Goal: Information Seeking & Learning: Learn about a topic

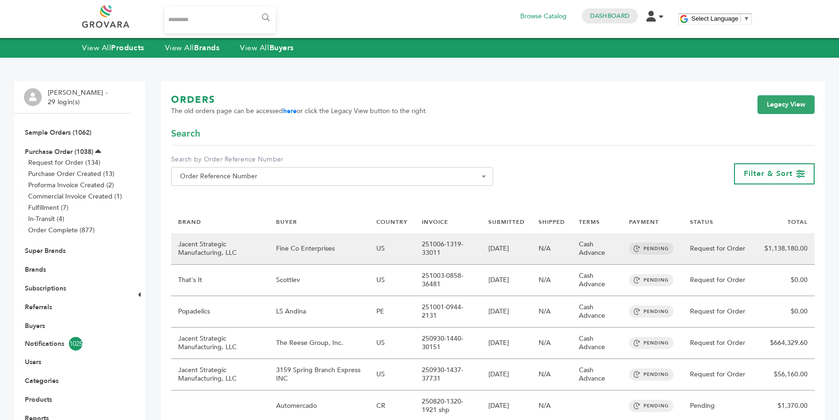
click at [222, 243] on td "Jacent Strategic Manufacturing, LLC" at bounding box center [220, 248] width 98 height 31
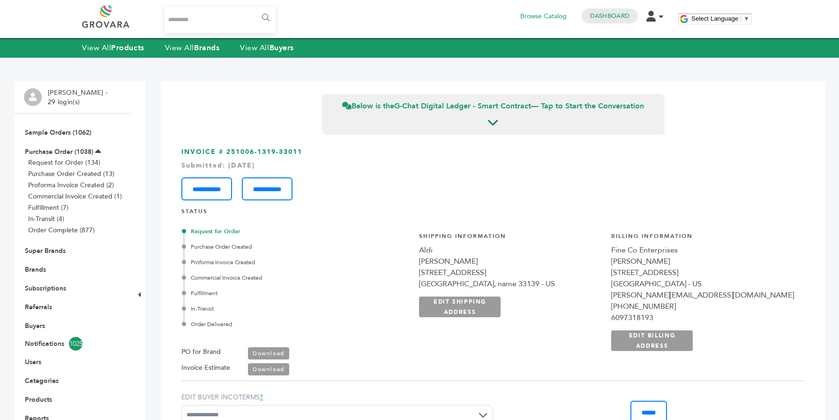
click at [198, 22] on input "Search..." at bounding box center [220, 20] width 111 height 26
type input "*******"
click at [255, 8] on input "******" at bounding box center [265, 17] width 21 height 19
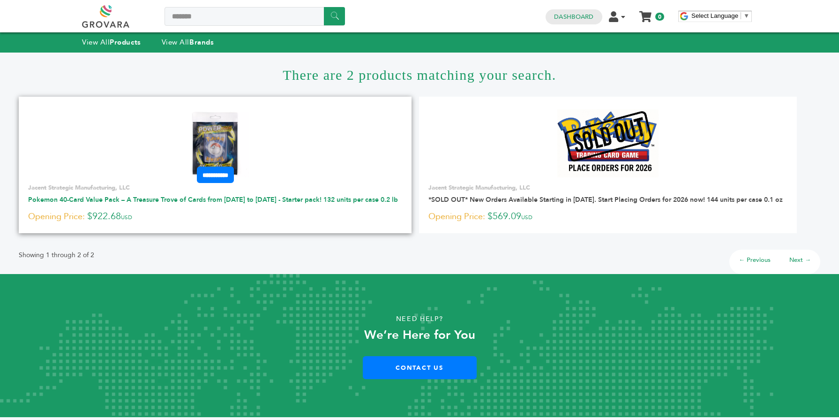
click at [185, 201] on link "Pokemon 40-Card Value Pack – A Treasure Trove of Cards from [DATE] to [DATE] - …" at bounding box center [213, 199] width 370 height 9
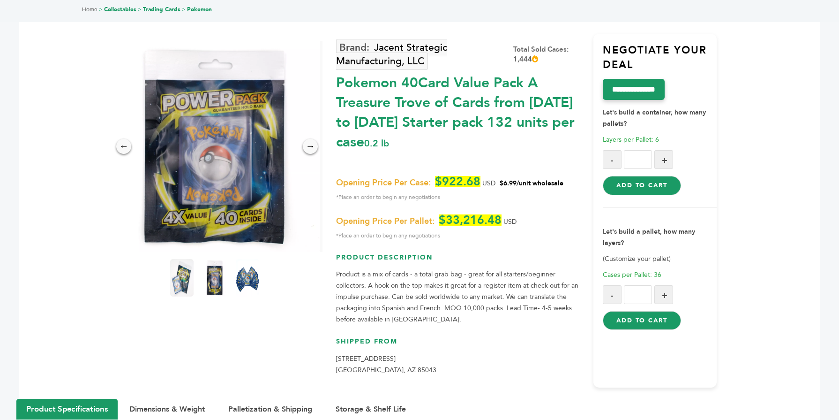
scroll to position [56, 0]
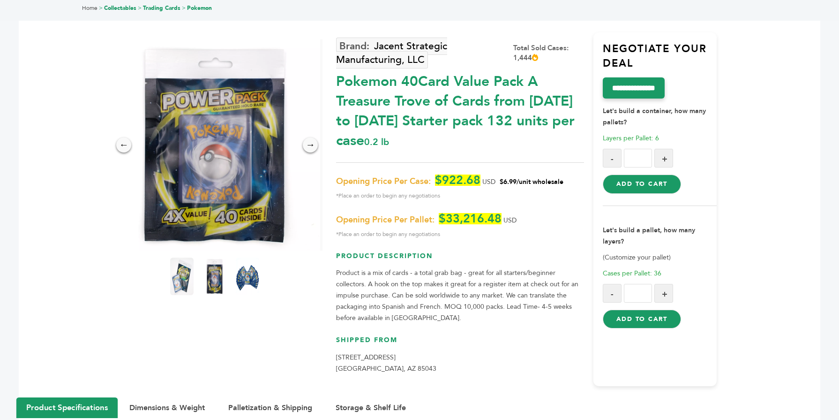
drag, startPoint x: 251, startPoint y: 128, endPoint x: 190, endPoint y: 2, distance: 140.3
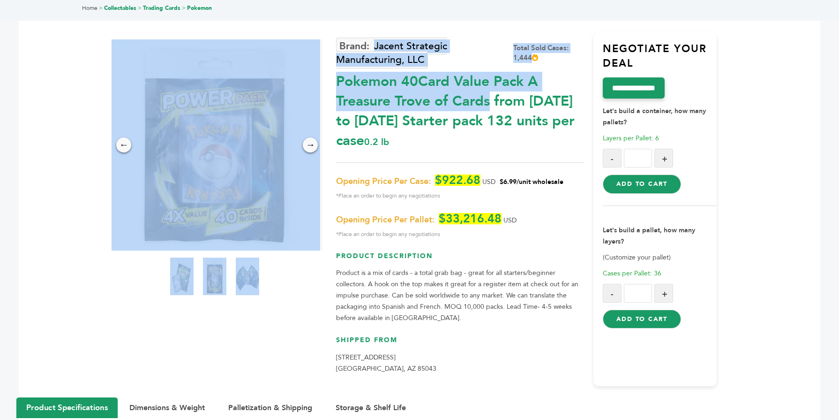
drag, startPoint x: 335, startPoint y: 77, endPoint x: 350, endPoint y: 83, distance: 15.9
click at [350, 83] on div "← → × Jacent Strategic Manufacturing, LLC Total Sold Cases: 1,444 USD" at bounding box center [419, 196] width 595 height 401
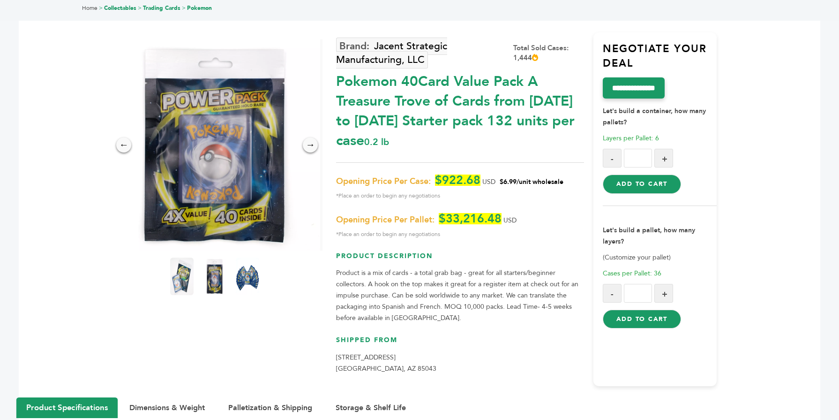
click at [341, 84] on div "Pokemon 40Card Value Pack A Treasure Trove of Cards from [DATE] to [DATE] Start…" at bounding box center [460, 108] width 248 height 83
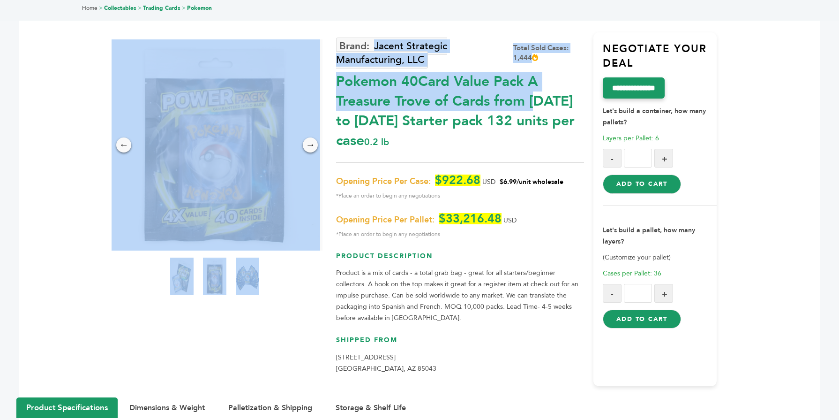
drag, startPoint x: 335, startPoint y: 82, endPoint x: 411, endPoint y: 88, distance: 76.6
click at [411, 88] on div "← → × Jacent Strategic Manufacturing, LLC Total Sold Cases: 1,444 USD" at bounding box center [419, 196] width 595 height 401
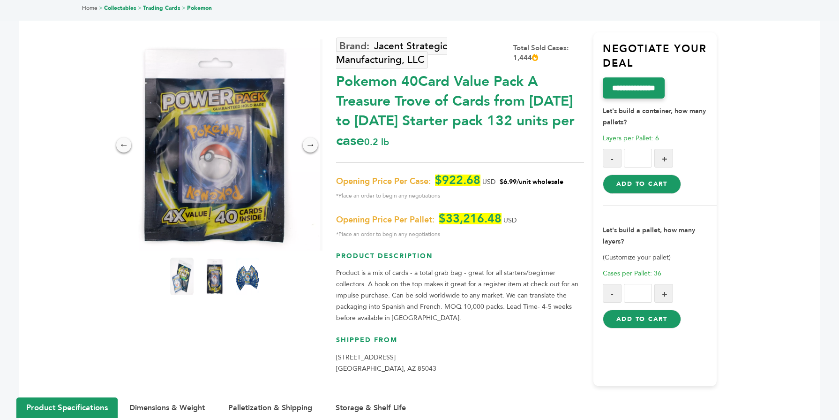
click at [532, 91] on div "Pokemon 40Card Value Pack A Treasure Trove of Cards from [DATE] to [DATE] Start…" at bounding box center [460, 108] width 248 height 83
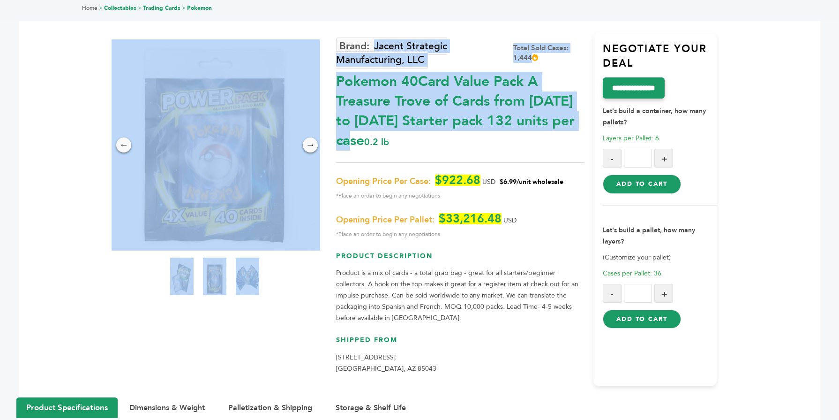
drag, startPoint x: 333, startPoint y: 79, endPoint x: 512, endPoint y: 90, distance: 178.9
click at [512, 90] on div "← → × Jacent Strategic Manufacturing, LLC Total Sold Cases: 1,444 USD" at bounding box center [419, 196] width 595 height 401
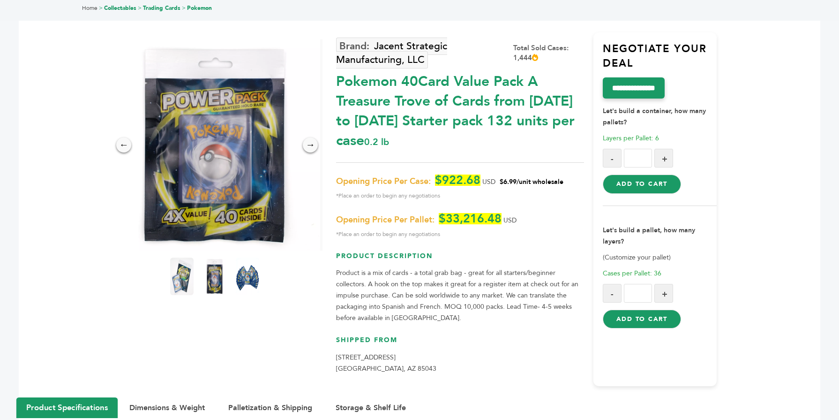
click at [492, 97] on div "Pokemon 40Card Value Pack A Treasure Trove of Cards from [DATE] to [DATE] Start…" at bounding box center [460, 108] width 248 height 83
drag, startPoint x: 451, startPoint y: 121, endPoint x: 340, endPoint y: 87, distance: 116.7
click at [340, 87] on div "Pokemon 40Card Value Pack A Treasure Trove of Cards from [DATE] to [DATE] Start…" at bounding box center [460, 108] width 248 height 83
copy div "Pokemon 40Card Value Pack A Treasure Trove of Cards from 1996 to 2024 Starter p…"
click at [460, 120] on div "Pokemon 40Card Value Pack A Treasure Trove of Cards from [DATE] to [DATE] Start…" at bounding box center [460, 108] width 248 height 83
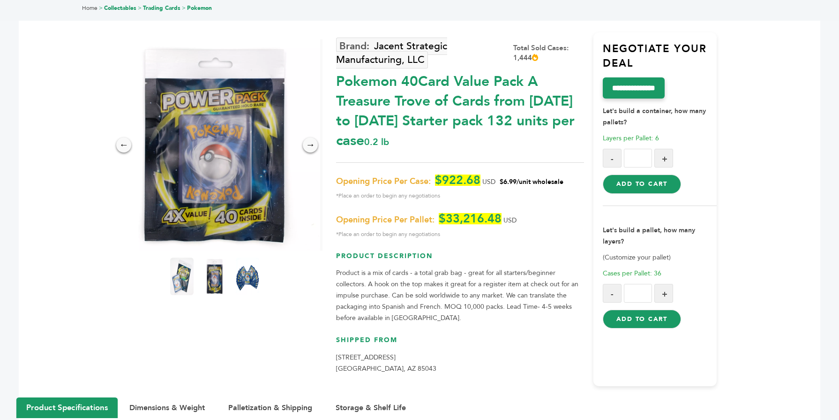
drag, startPoint x: 456, startPoint y: 120, endPoint x: 332, endPoint y: 85, distance: 128.8
click at [332, 85] on div "← → × Jacent Strategic Manufacturing, LLC Total Sold Cases: 1,444 USD" at bounding box center [419, 196] width 595 height 401
click at [334, 92] on div "← → ×" at bounding box center [217, 212] width 238 height 346
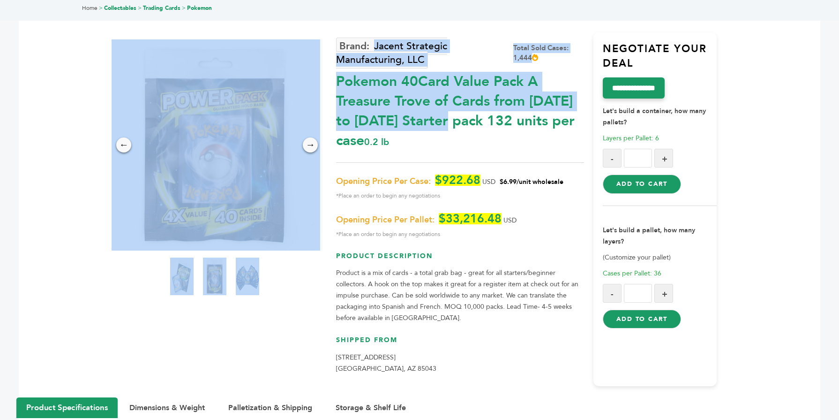
drag, startPoint x: 334, startPoint y: 90, endPoint x: 363, endPoint y: 109, distance: 35.2
click at [363, 109] on div "← → × Jacent Strategic Manufacturing, LLC Total Sold Cases: 1,444 USD" at bounding box center [419, 196] width 595 height 401
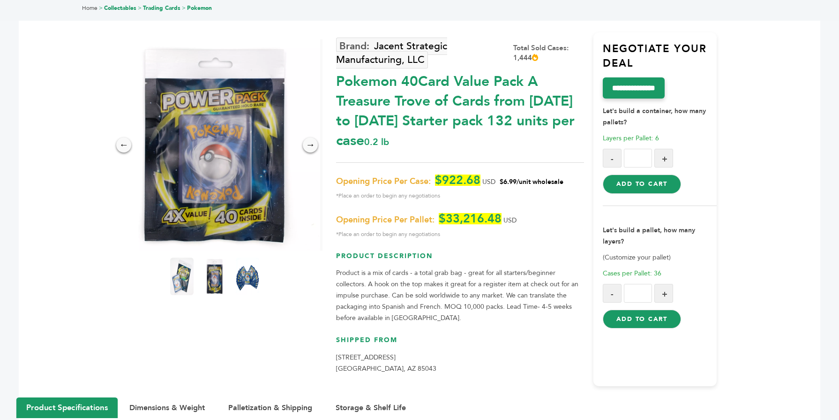
click at [461, 127] on div "Pokemon 40Card Value Pack A Treasure Trove of Cards from [DATE] to [DATE] Start…" at bounding box center [460, 108] width 248 height 83
drag, startPoint x: 456, startPoint y: 124, endPoint x: 337, endPoint y: 90, distance: 123.3
click at [337, 90] on div "Pokemon 40Card Value Pack A Treasure Trove of Cards from [DATE] to [DATE] Start…" at bounding box center [460, 108] width 248 height 83
copy div "Pokemon 40Card Value Pack A Treasure Trove of Cards from 1996 to 2024 Starter p…"
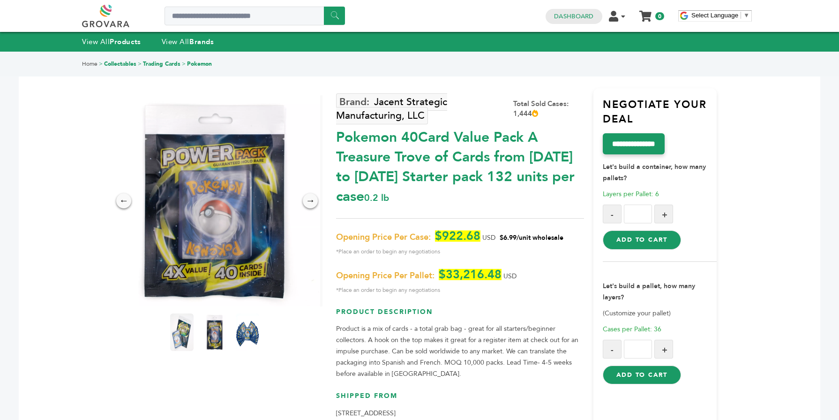
scroll to position [0, 0]
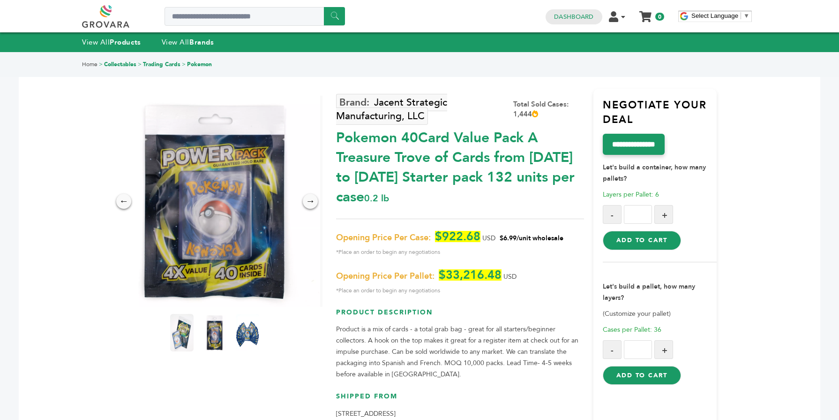
click at [398, 211] on div "Jacent Strategic Manufacturing, LLC Total Sold Cases: 1,444 Pokemon 40Card Valu…" at bounding box center [460, 265] width 248 height 353
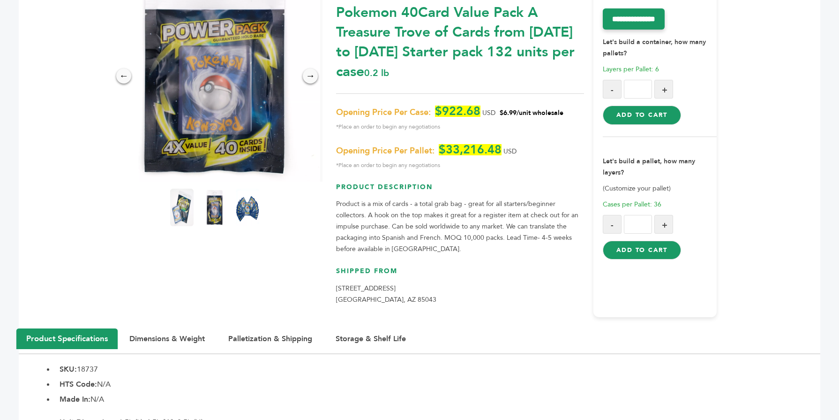
scroll to position [131, 0]
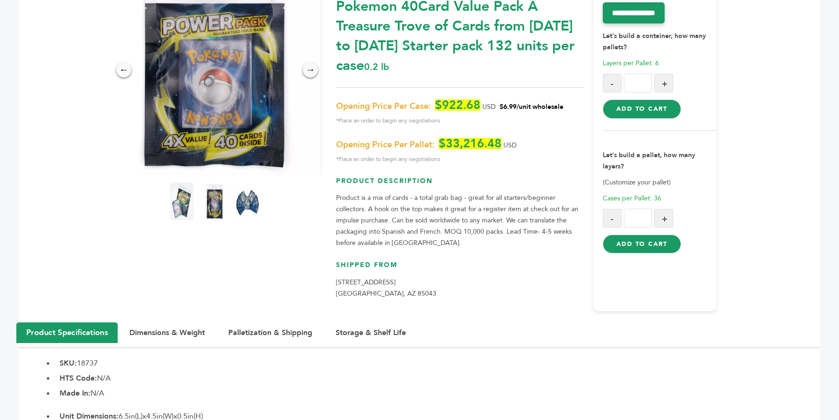
drag, startPoint x: 336, startPoint y: 104, endPoint x: 497, endPoint y: 130, distance: 163.8
click at [497, 130] on div "Opening Price Per Case: $922.68 USD $6.99/unit wholesale *Place an order to beg…" at bounding box center [460, 131] width 248 height 65
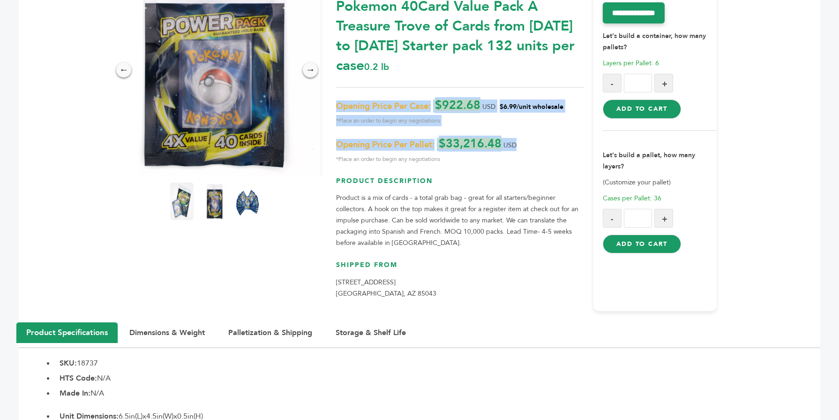
drag, startPoint x: 518, startPoint y: 144, endPoint x: 338, endPoint y: 105, distance: 184.8
click at [338, 105] on div "Opening Price Per Case: $922.68 USD $6.99/unit wholesale *Place an order to beg…" at bounding box center [460, 131] width 248 height 65
copy div "Opening Price Per Case: $922.68 USD $6.99/unit wholesale *Place an order to beg…"
click at [544, 145] on p "Opening Price Per Pallet: $33,216.48 USD *Place an order to begin any negotiati…" at bounding box center [460, 151] width 248 height 27
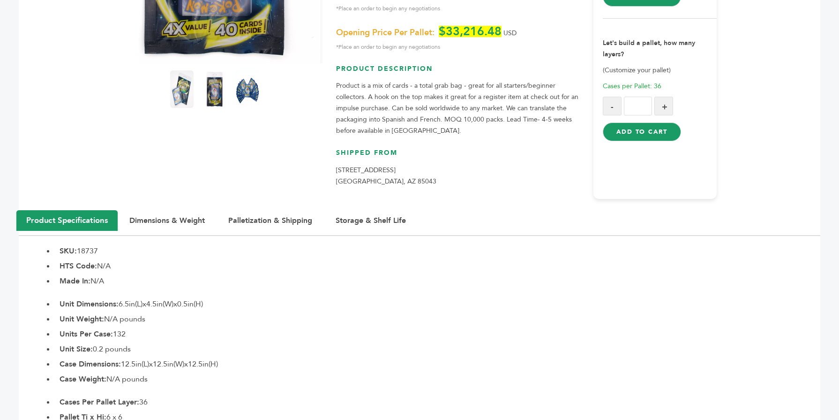
scroll to position [244, 0]
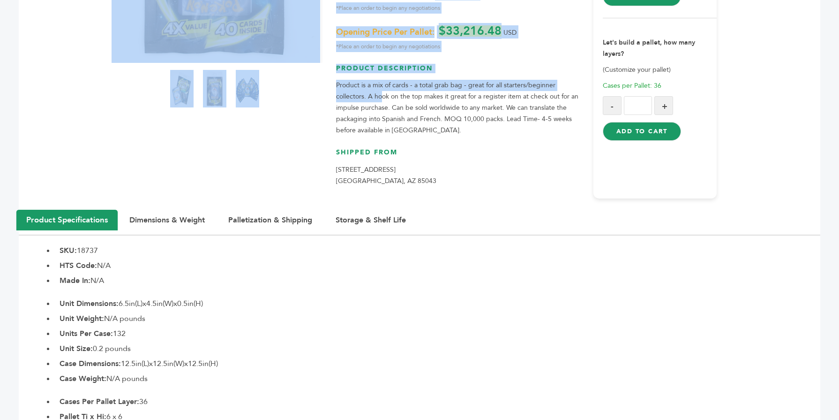
drag, startPoint x: 332, startPoint y: 80, endPoint x: 380, endPoint y: 94, distance: 49.8
click at [380, 94] on div "← → × Jacent Strategic Manufacturing, LLC Total Sold Cases: 1,444 USD" at bounding box center [419, 9] width 595 height 401
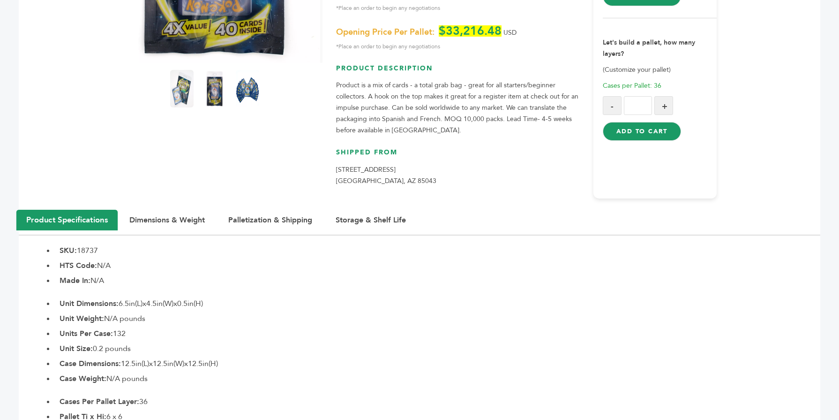
click at [408, 108] on p "Product is a mix of cards - a total grab bag - great for all starters/beginner …" at bounding box center [460, 108] width 248 height 56
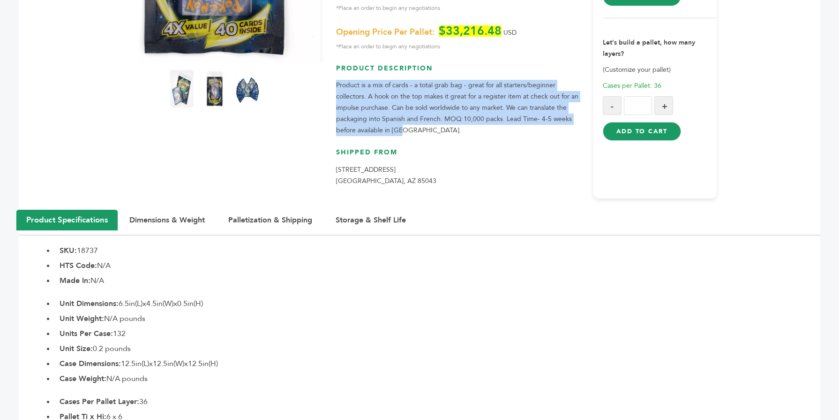
drag, startPoint x: 413, startPoint y: 131, endPoint x: 336, endPoint y: 84, distance: 90.0
click at [336, 84] on p "Product is a mix of cards - a total grab bag - great for all starters/beginner …" at bounding box center [460, 108] width 248 height 56
copy p "Product is a mix of cards - a total grab bag - great for all starters/beginner …"
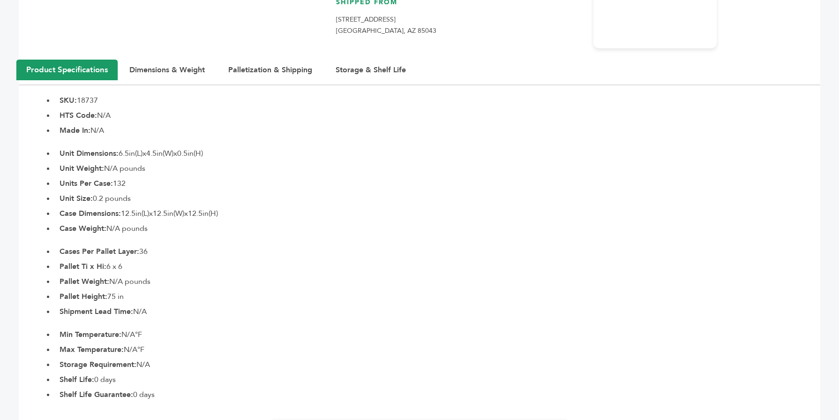
scroll to position [413, 0]
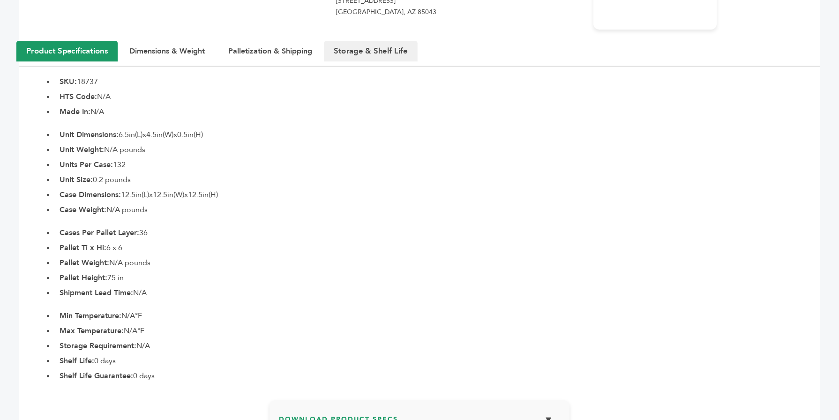
click at [362, 49] on button "Storage & Shelf Life" at bounding box center [371, 51] width 94 height 21
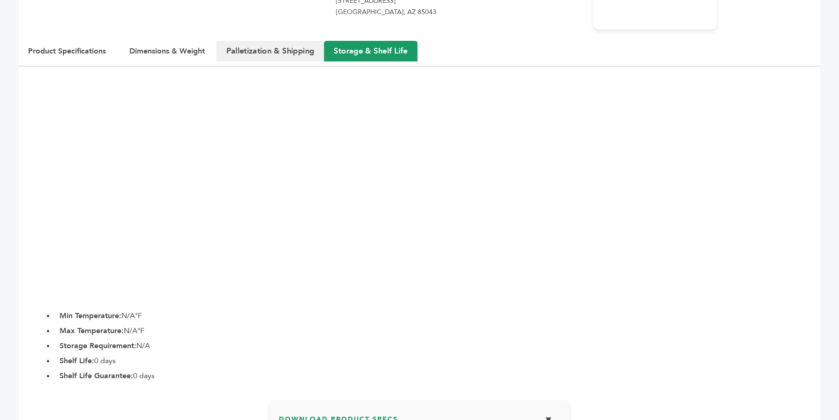
click at [259, 51] on button "Palletization & Shipping" at bounding box center [271, 51] width 108 height 21
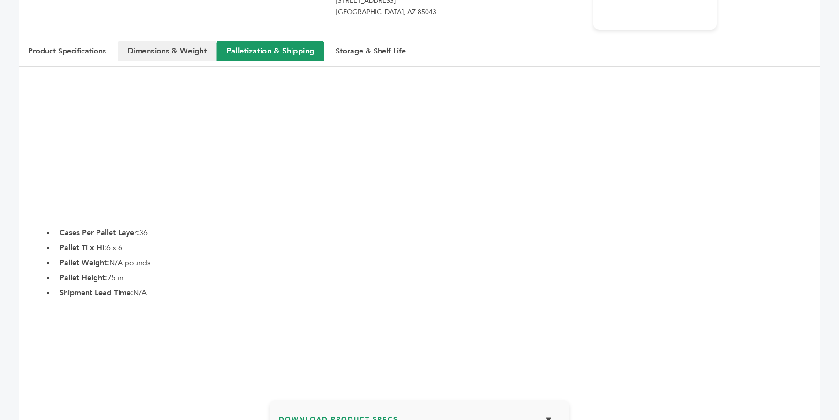
click at [200, 52] on button "Dimensions & Weight" at bounding box center [167, 51] width 99 height 21
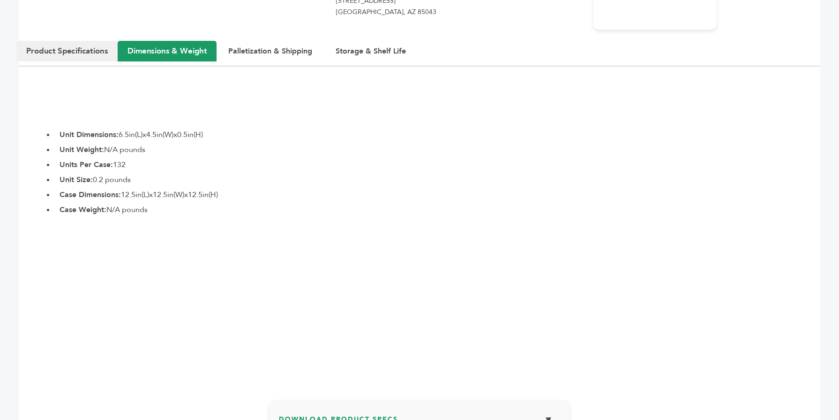
click at [87, 56] on button "Product Specifications" at bounding box center [66, 51] width 101 height 21
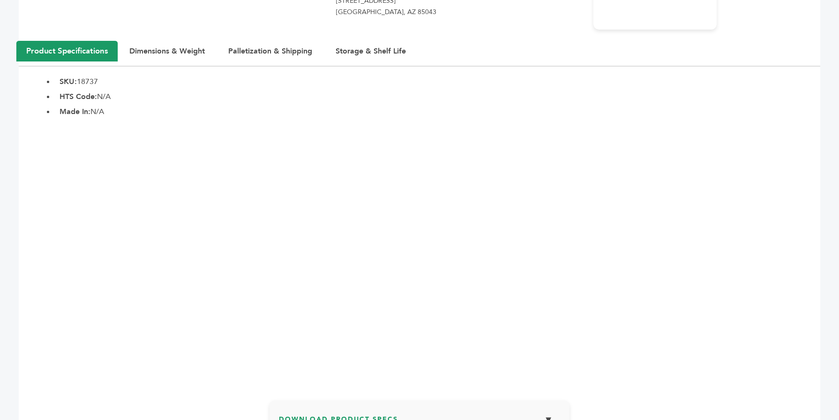
click at [85, 65] on div "Product Specifications Dimensions & Weight Palletization & Shipping Storage & S…" at bounding box center [420, 53] width 802 height 25
click at [83, 58] on button "Product Specifications" at bounding box center [66, 51] width 101 height 21
drag, startPoint x: 60, startPoint y: 81, endPoint x: 108, endPoint y: 80, distance: 48.3
click at [108, 80] on li "SKU: 18737" at bounding box center [438, 81] width 766 height 11
copy li "SKU: 18737"
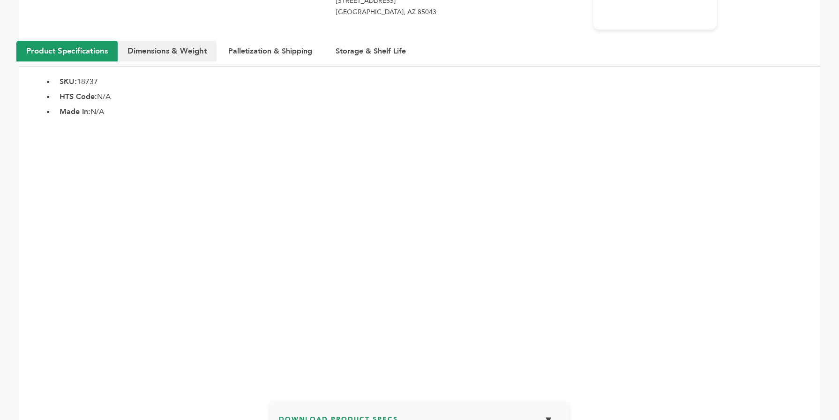
click at [179, 57] on button "Dimensions & Weight" at bounding box center [167, 51] width 99 height 21
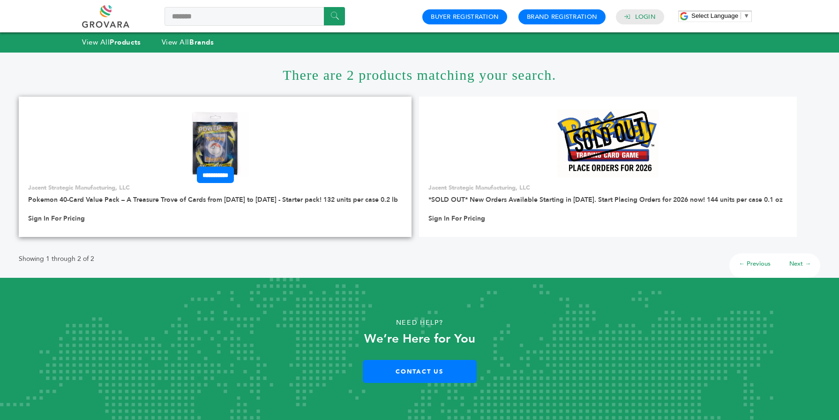
click at [248, 205] on h3 "Pokemon 40-Card Value Pack – A Treasure Trove of Cards from [DATE] to [DATE] - …" at bounding box center [215, 202] width 374 height 14
click at [247, 199] on link "Pokemon 40-Card Value Pack – A Treasure Trove of Cards from 1996 to 2024 - Star…" at bounding box center [213, 199] width 370 height 9
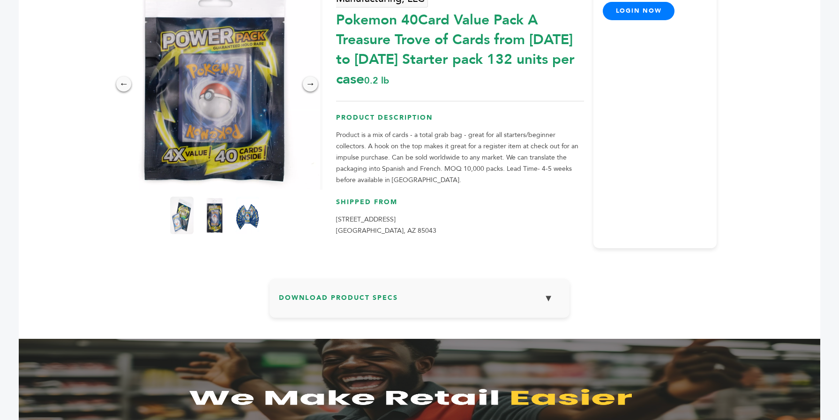
scroll to position [131, 0]
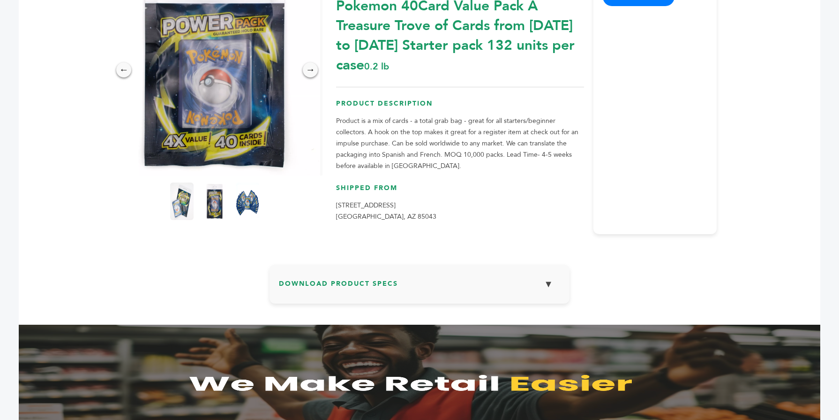
click at [545, 277] on button "▼" at bounding box center [548, 284] width 23 height 20
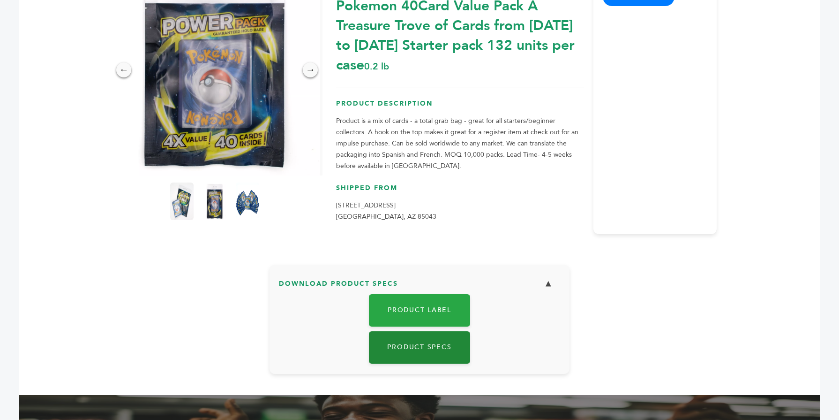
click at [432, 341] on link "Product Specs" at bounding box center [419, 347] width 101 height 32
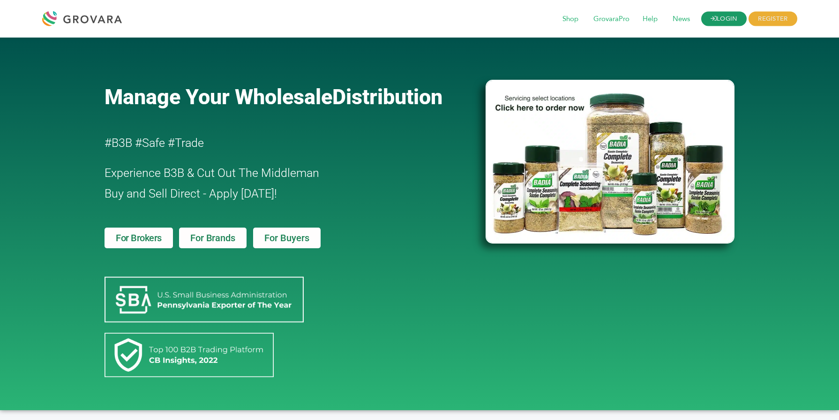
click at [731, 19] on link "LOGIN" at bounding box center [724, 19] width 46 height 15
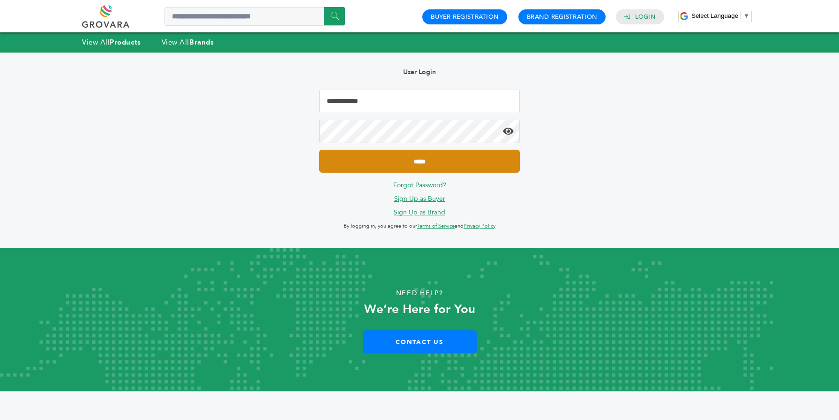
type input "**********"
click at [512, 170] on input "*****" at bounding box center [419, 161] width 201 height 23
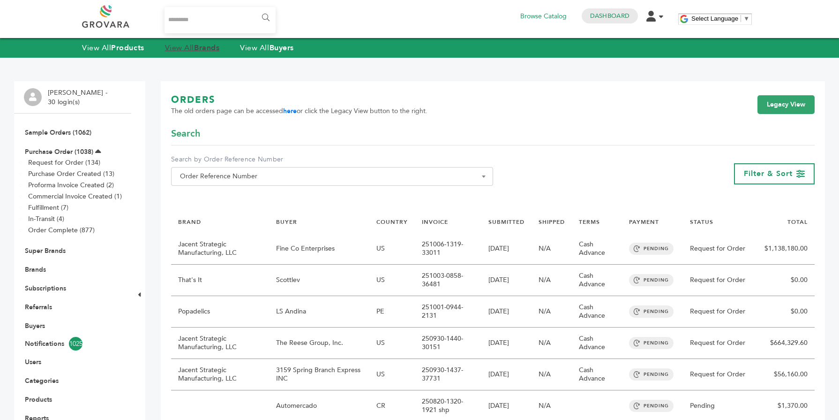
click at [205, 45] on strong "Brands" at bounding box center [206, 48] width 25 height 10
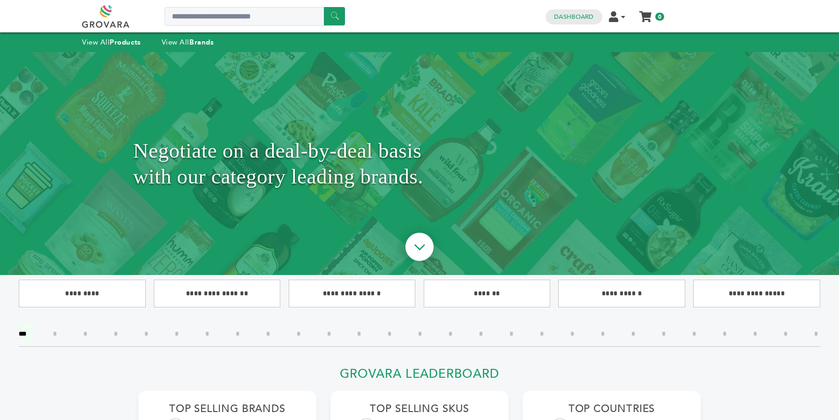
type input "*******"
click at [338, 21] on input "******" at bounding box center [334, 16] width 21 height 18
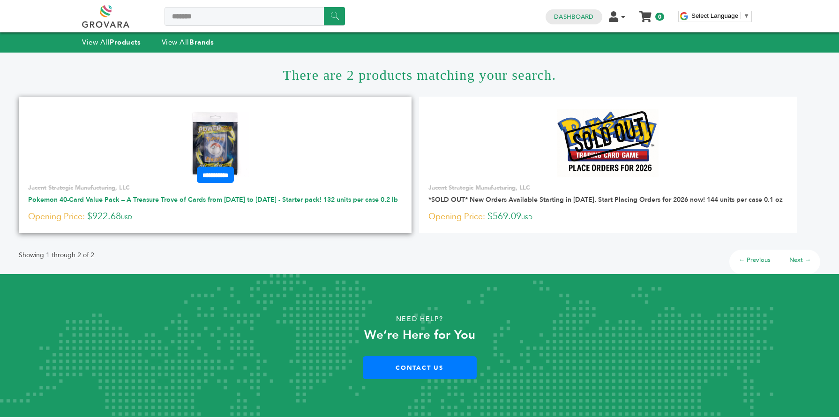
click at [220, 197] on link "Pokemon 40-Card Value Pack – A Treasure Trove of Cards from 1996 to 2024 - Star…" at bounding box center [213, 199] width 370 height 9
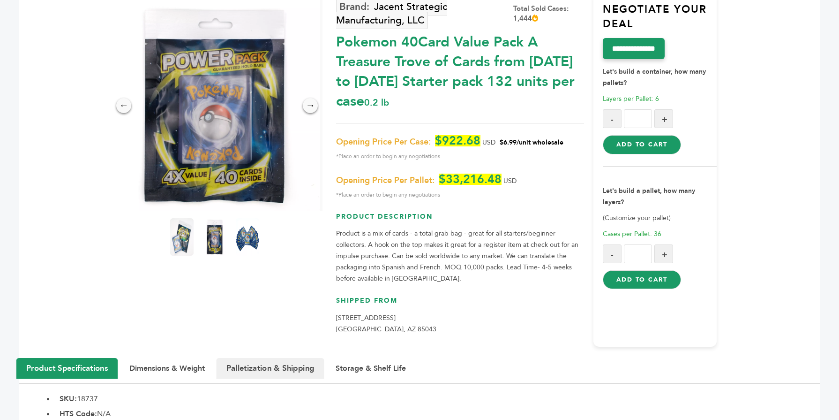
scroll to position [94, 0]
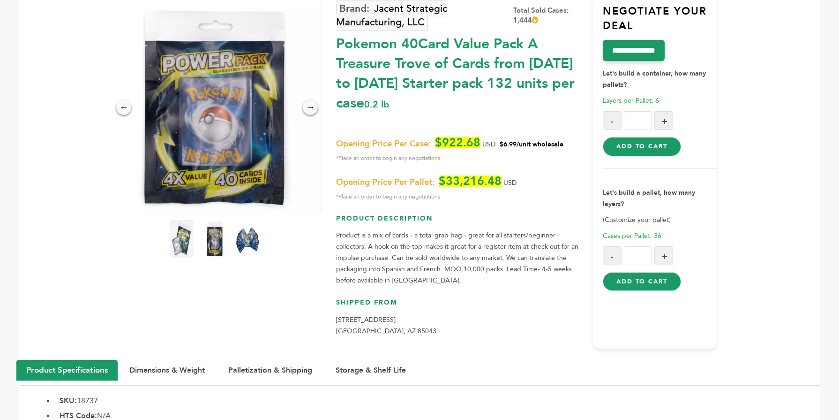
click at [292, 85] on img at bounding box center [214, 107] width 211 height 211
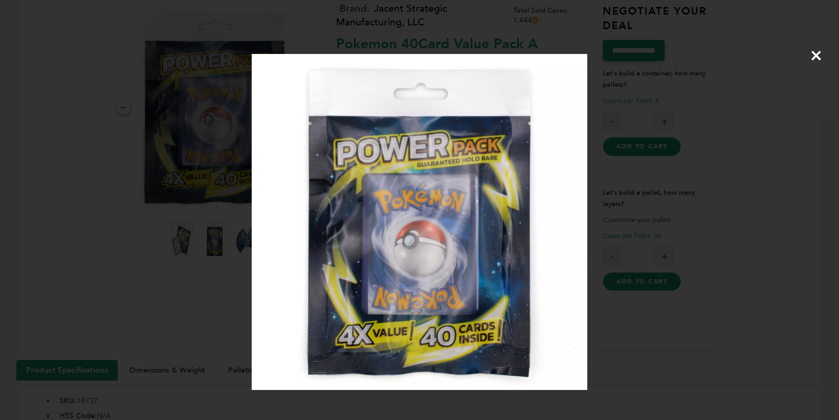
click at [226, 184] on div "×" at bounding box center [419, 210] width 839 height 420
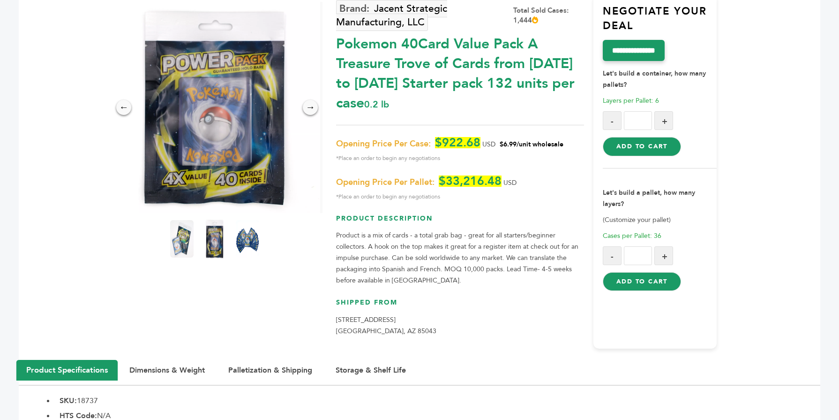
click at [214, 235] on img at bounding box center [215, 238] width 26 height 41
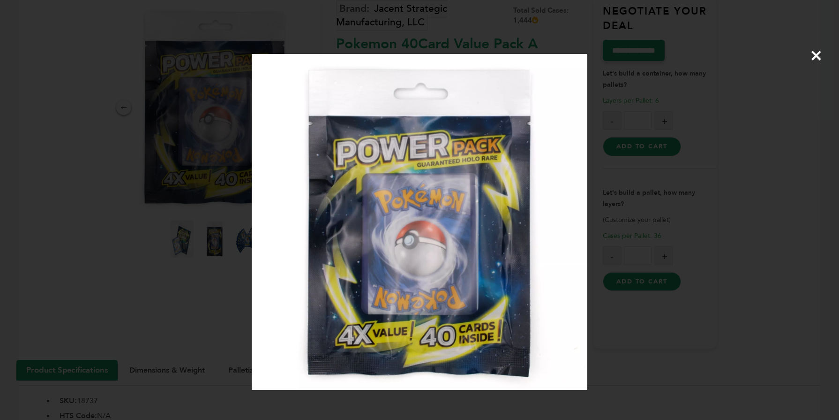
click at [192, 276] on div "×" at bounding box center [419, 210] width 839 height 420
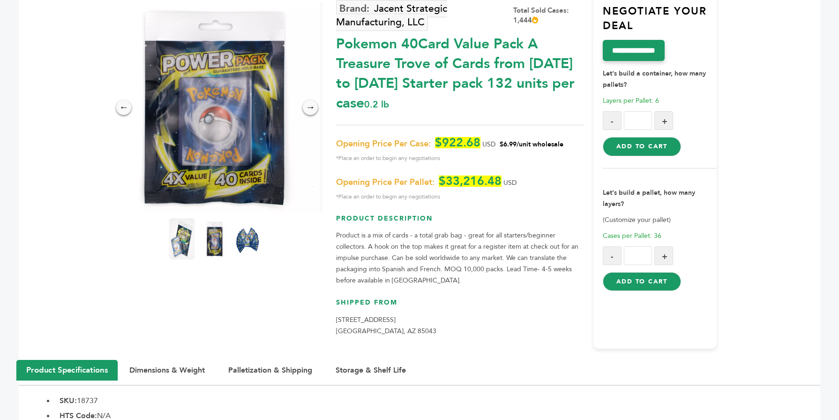
click at [175, 232] on img at bounding box center [182, 238] width 26 height 41
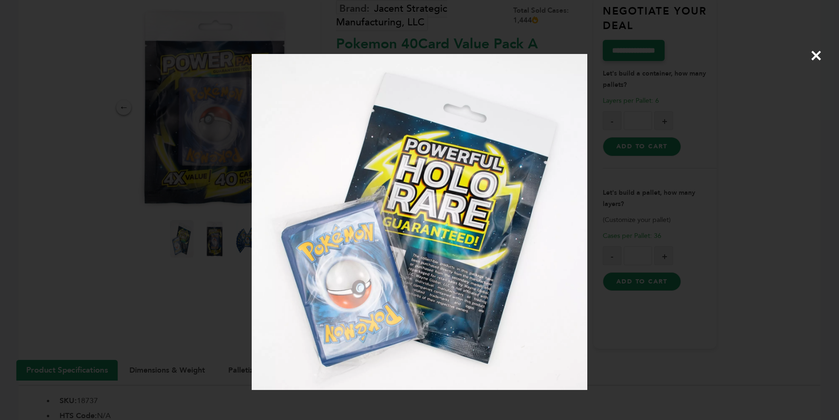
click at [172, 125] on div "×" at bounding box center [419, 210] width 839 height 420
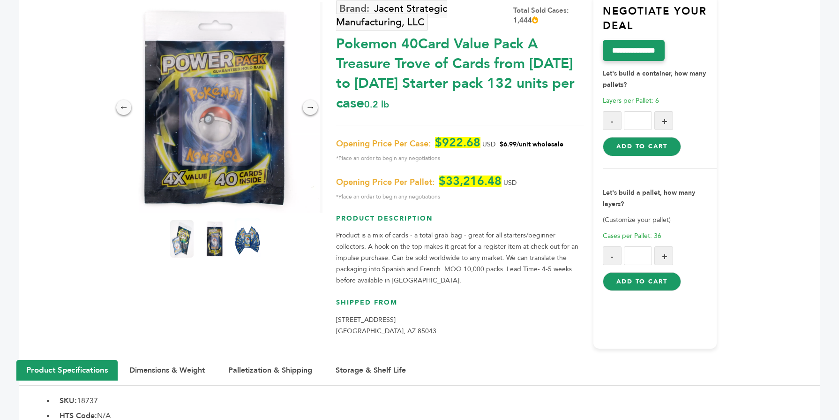
click at [240, 248] on img at bounding box center [248, 238] width 26 height 41
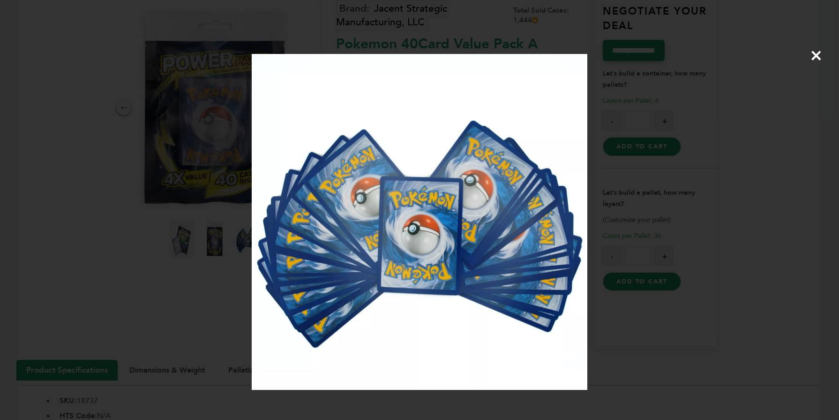
click at [216, 73] on div "×" at bounding box center [419, 210] width 839 height 420
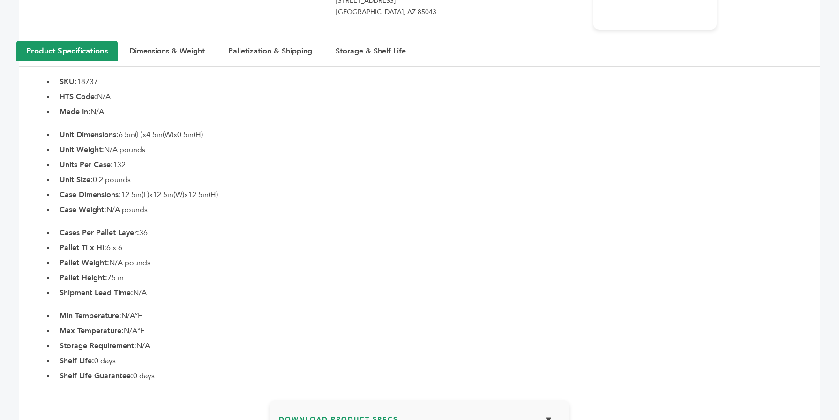
scroll to position [394, 0]
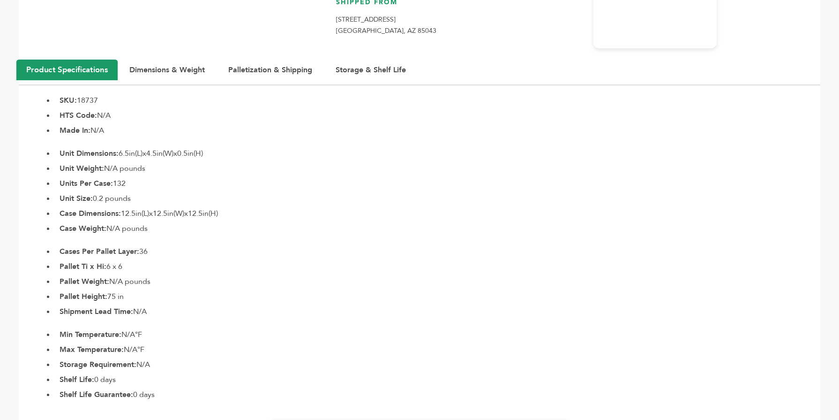
drag, startPoint x: 79, startPoint y: 100, endPoint x: 111, endPoint y: 100, distance: 31.9
click at [111, 100] on li "SKU: 18737" at bounding box center [438, 100] width 766 height 11
copy li "18737"
click at [173, 117] on li "HTS Code: N/A" at bounding box center [438, 115] width 766 height 11
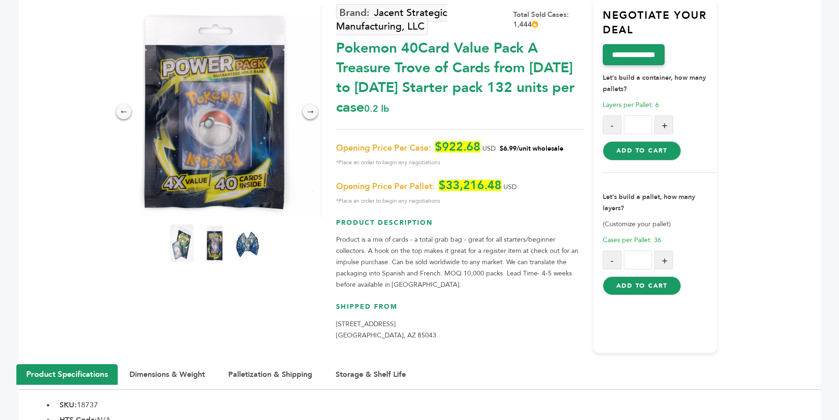
scroll to position [75, 0]
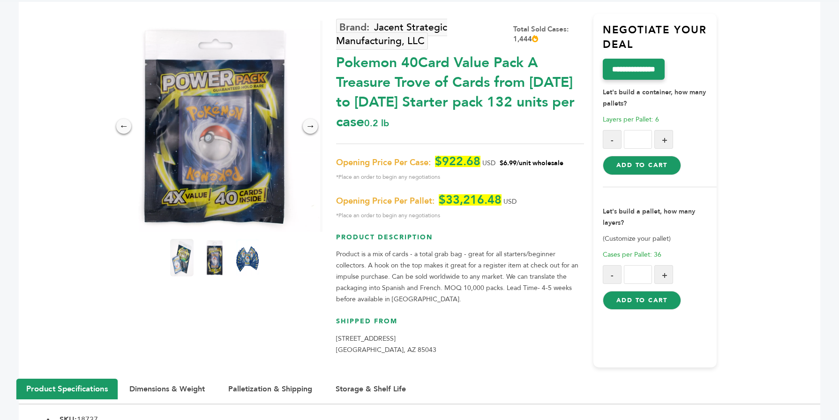
drag, startPoint x: 458, startPoint y: 101, endPoint x: 579, endPoint y: 105, distance: 121.0
click at [579, 105] on div "Pokemon 40Card Value Pack A Treasure Trove of Cards from [DATE] to [DATE] Start…" at bounding box center [460, 89] width 248 height 83
copy div "132 units per case"
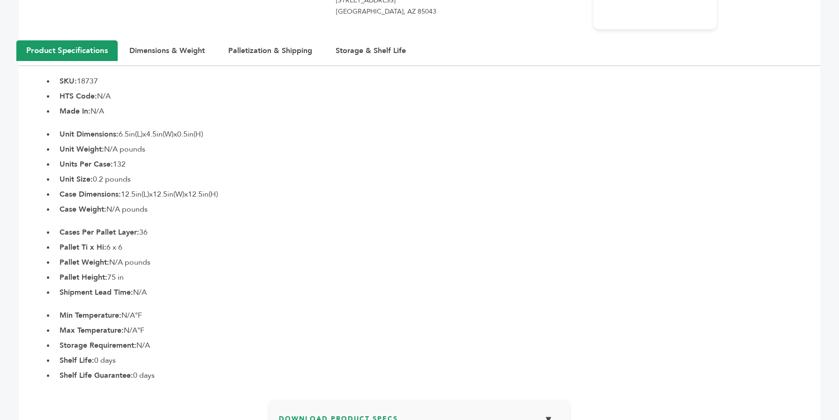
scroll to position [413, 0]
drag, startPoint x: 60, startPoint y: 190, endPoint x: 250, endPoint y: 193, distance: 190.4
click at [250, 193] on li "Case Dimensions: 12.5in(L)x12.5in(W)x12.5in(H)" at bounding box center [438, 194] width 766 height 11
copy li "Case Dimensions: 12.5in(L)x12.5in(W)x12.5in(H)"
click at [248, 125] on section "Product Specifications Dimensions & Weight Palletization & Shipping Storage & S…" at bounding box center [420, 211] width 802 height 340
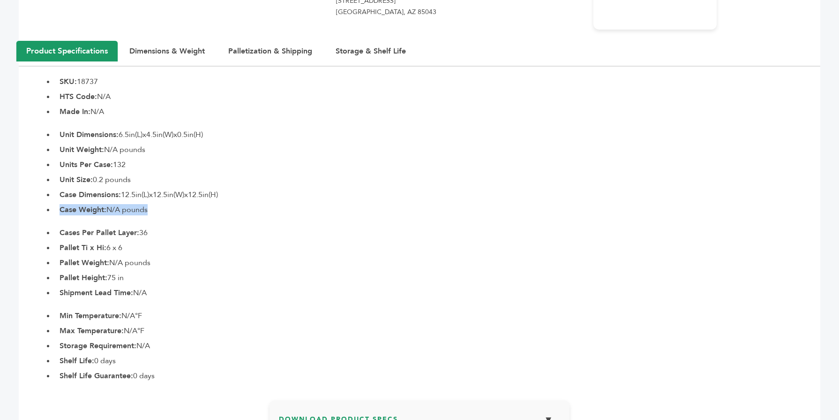
drag, startPoint x: 57, startPoint y: 209, endPoint x: 166, endPoint y: 218, distance: 109.1
click at [166, 218] on section "Product Specifications Dimensions & Weight Palletization & Shipping Storage & S…" at bounding box center [420, 211] width 802 height 340
copy section "Case Weight: N/A pounds"
click at [233, 172] on ul "Unit Dimensions: 6.5in(L)x4.5in(W)x0.5in(H) Unit Weight: N/A pounds Units Per C…" at bounding box center [438, 172] width 766 height 86
drag, startPoint x: 60, startPoint y: 232, endPoint x: 162, endPoint y: 278, distance: 112.9
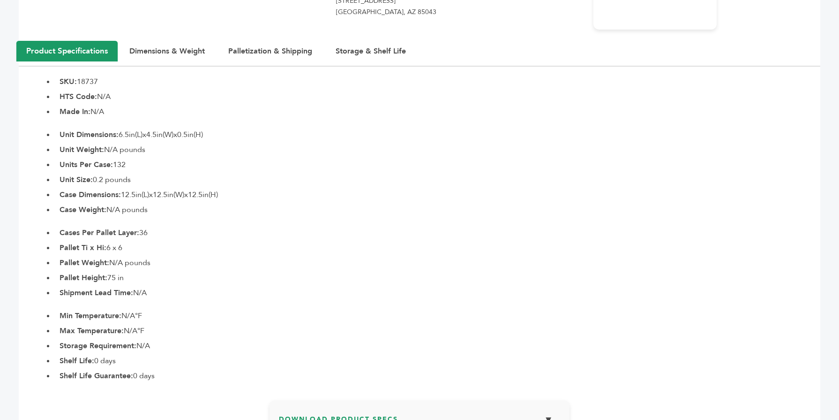
click at [162, 278] on ul "Cases Per Pallet Layer: 36 Pallet Ti x Hi: 6 x 6 Pallet Weight: N/A pounds Pall…" at bounding box center [438, 262] width 766 height 71
copy ul "Cases Per Pallet Layer: 36 Pallet Ti x Hi: 6 x 6 Pallet Weight: N/A pounds Pall…"
click at [272, 245] on li "Pallet Ti x Hi: 6 x 6" at bounding box center [438, 247] width 766 height 11
click at [278, 55] on button "Palletization & Shipping" at bounding box center [271, 51] width 108 height 21
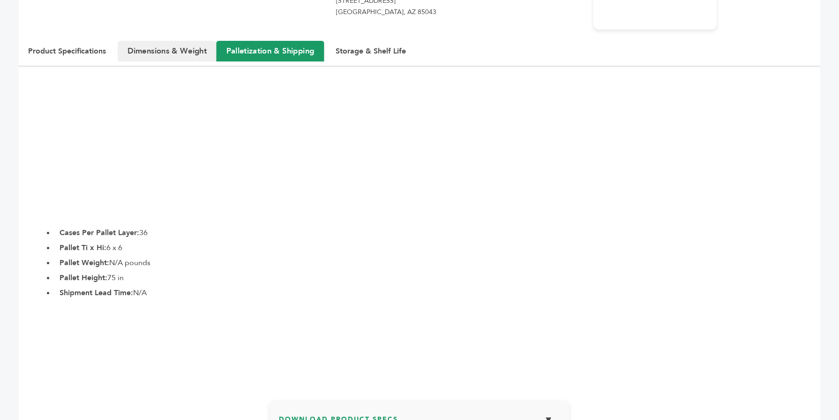
click at [157, 45] on button "Dimensions & Weight" at bounding box center [167, 51] width 99 height 21
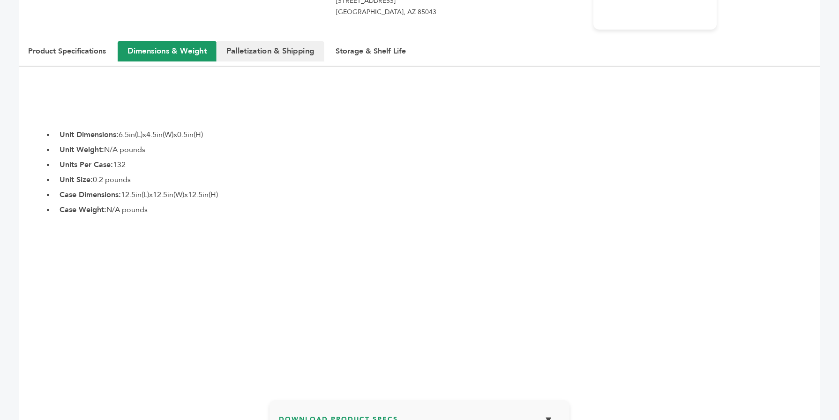
click at [263, 58] on button "Palletization & Shipping" at bounding box center [271, 51] width 108 height 21
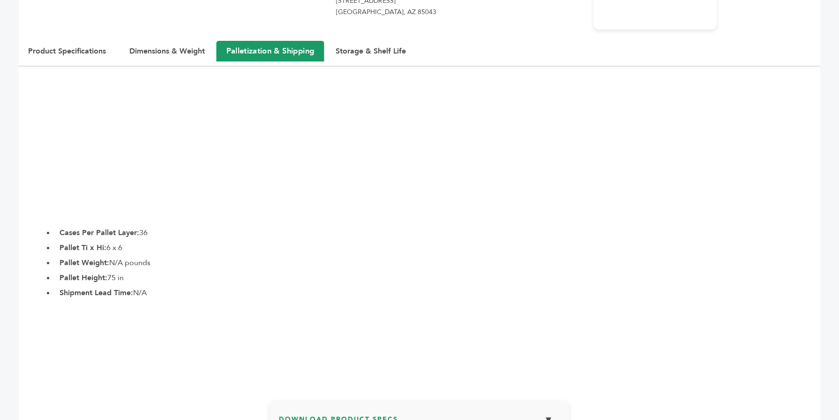
drag, startPoint x: 225, startPoint y: 50, endPoint x: 258, endPoint y: 45, distance: 33.1
click at [258, 45] on button "Palletization & Shipping" at bounding box center [271, 51] width 108 height 21
drag, startPoint x: 149, startPoint y: 290, endPoint x: 60, endPoint y: 293, distance: 89.6
click at [60, 293] on li "Shipment Lead Time: N/A" at bounding box center [438, 292] width 766 height 11
